Goal: Information Seeking & Learning: Compare options

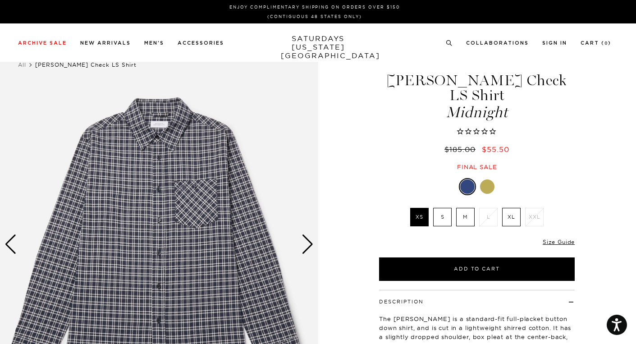
click at [473, 178] on link at bounding box center [467, 186] width 17 height 17
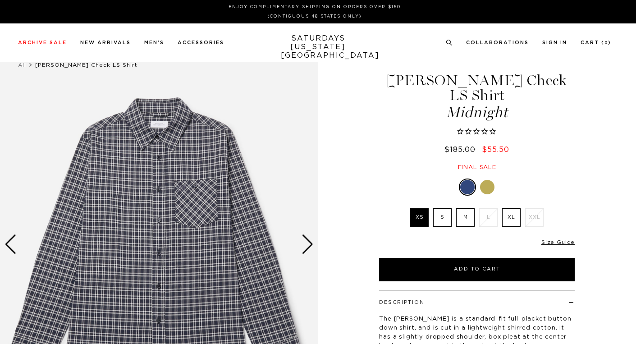
click at [487, 180] on div at bounding box center [487, 187] width 14 height 14
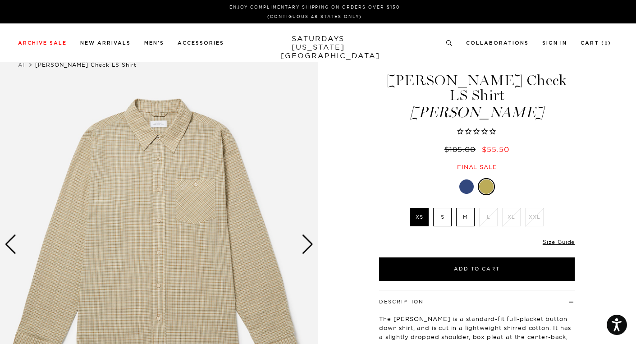
click at [472, 179] on div at bounding box center [466, 186] width 14 height 14
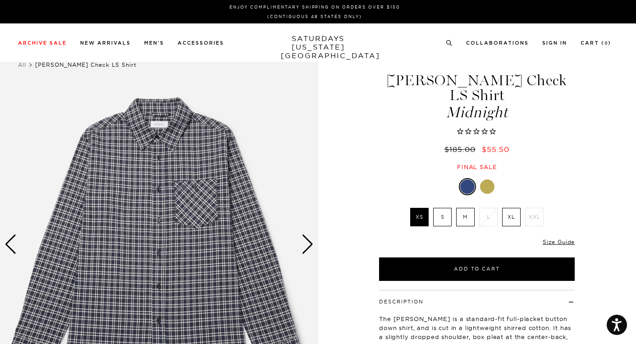
click at [176, 183] on img at bounding box center [159, 244] width 318 height 397
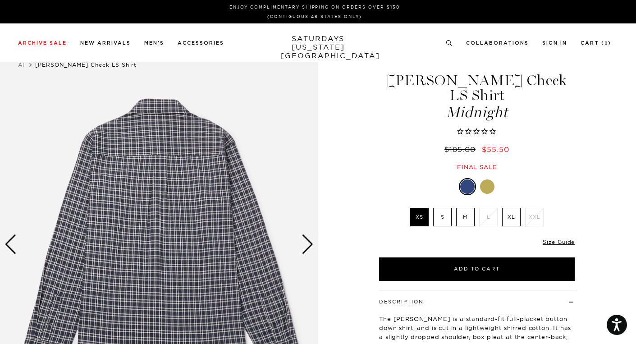
click at [213, 199] on img at bounding box center [159, 244] width 318 height 397
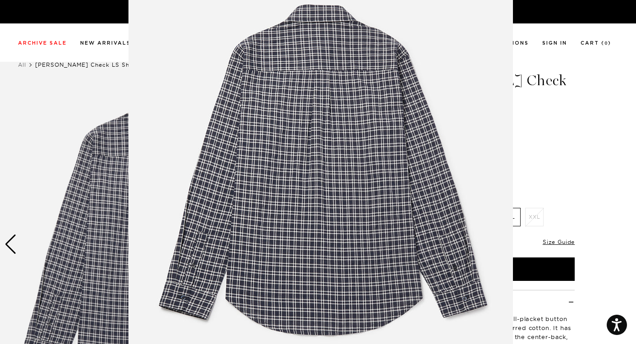
scroll to position [59, 0]
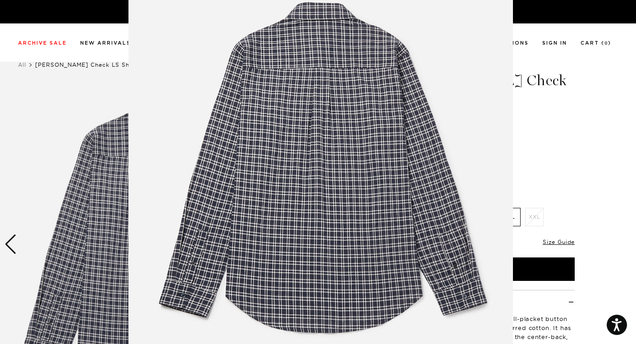
click at [401, 205] on img at bounding box center [320, 171] width 384 height 461
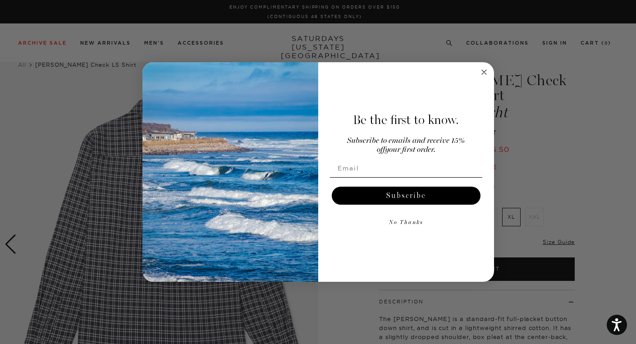
click at [309, 246] on img "POPUP Form" at bounding box center [230, 172] width 176 height 220
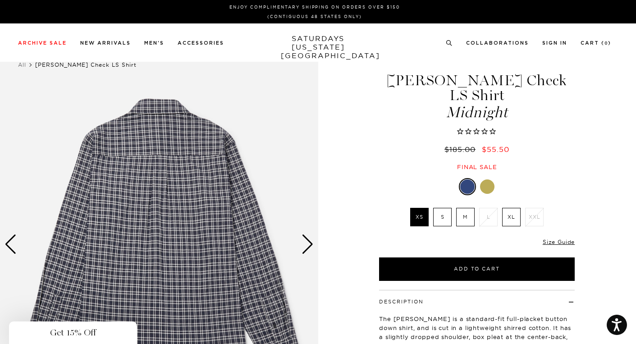
click at [553, 128] on div "Close dialog Be the first to know. Subscribe to emails and receive 15% off your…" at bounding box center [318, 172] width 636 height 344
click at [300, 241] on img at bounding box center [159, 244] width 318 height 397
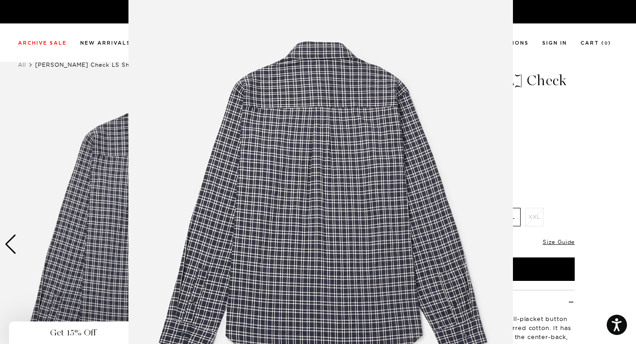
scroll to position [16, 0]
